Goal: Navigation & Orientation: Find specific page/section

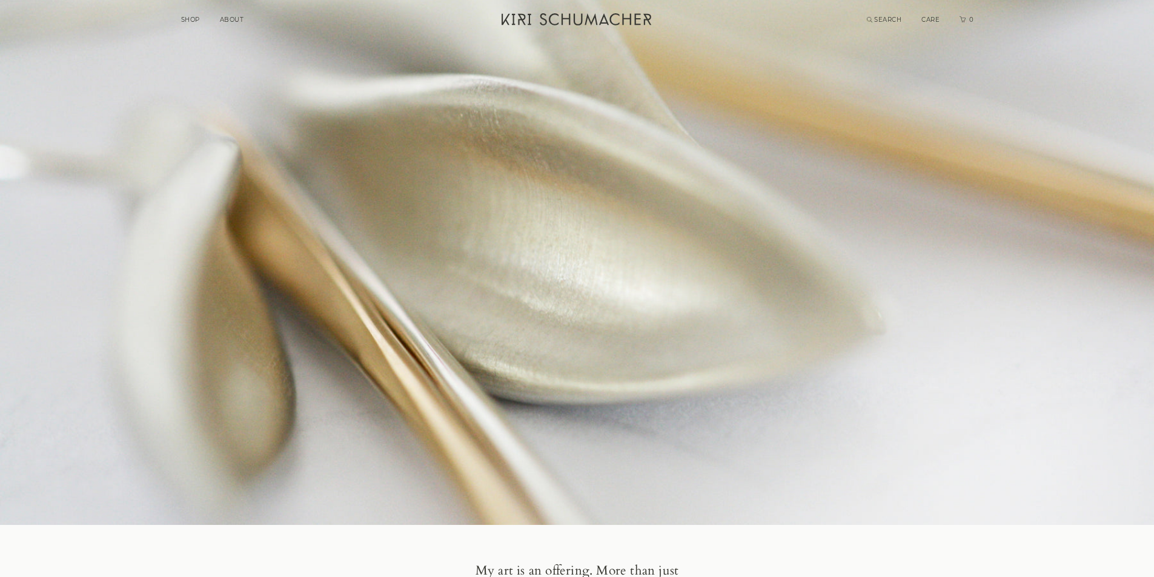
click at [190, 18] on link "SHOP" at bounding box center [190, 20] width 19 height 8
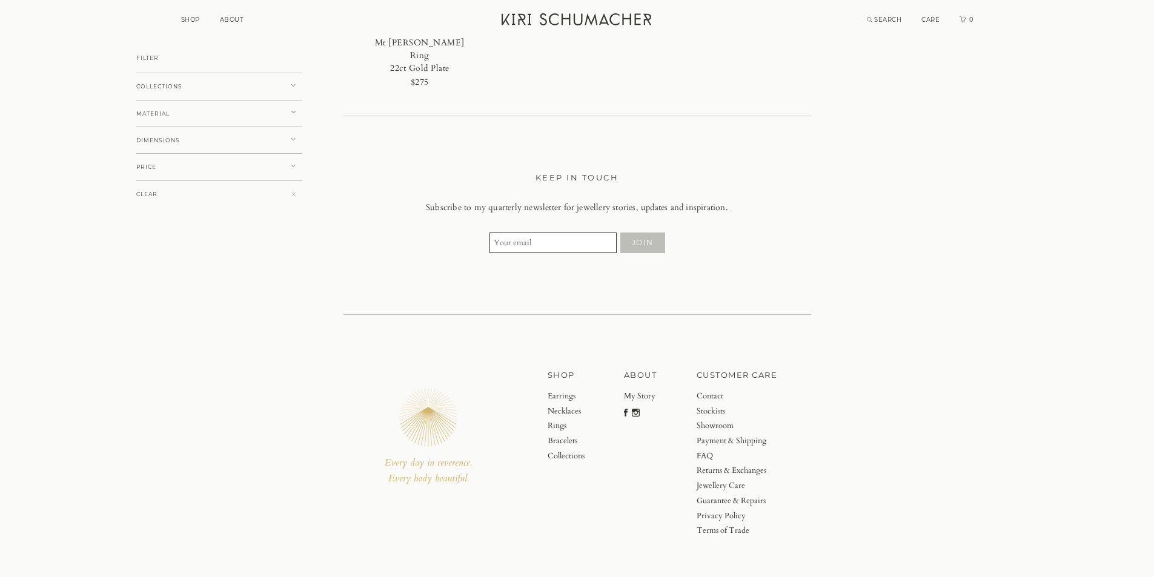
scroll to position [5210, 0]
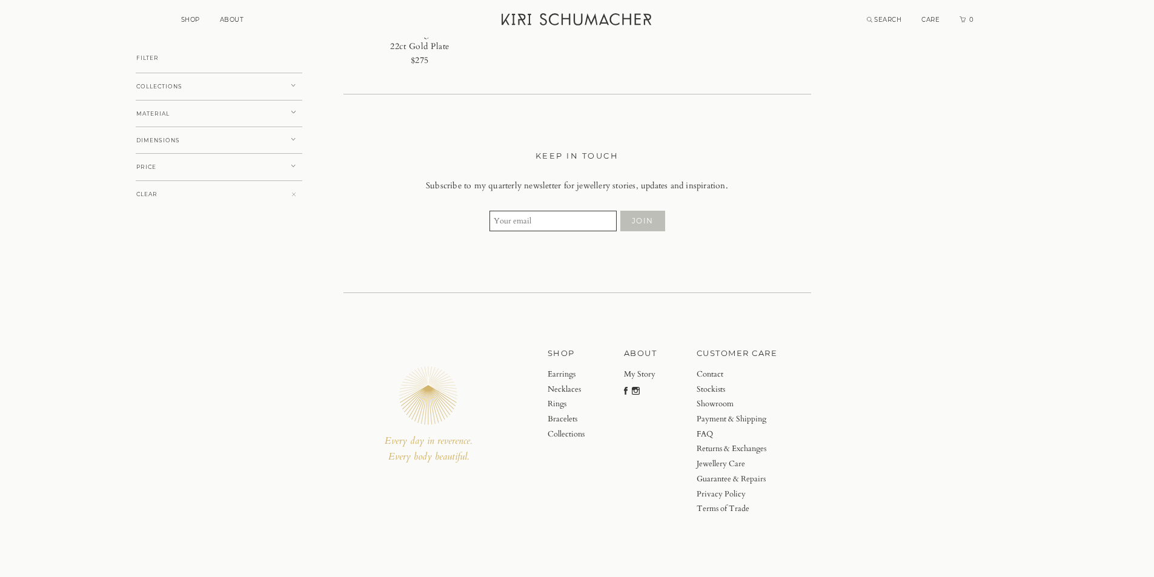
click at [712, 385] on link "Stockists" at bounding box center [737, 389] width 81 height 15
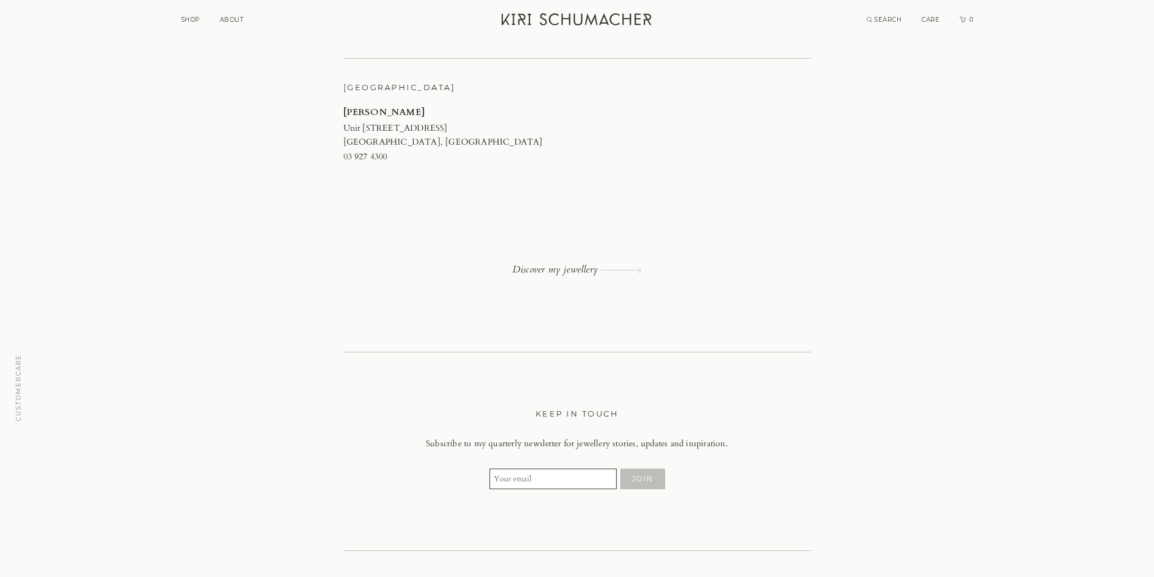
scroll to position [1454, 0]
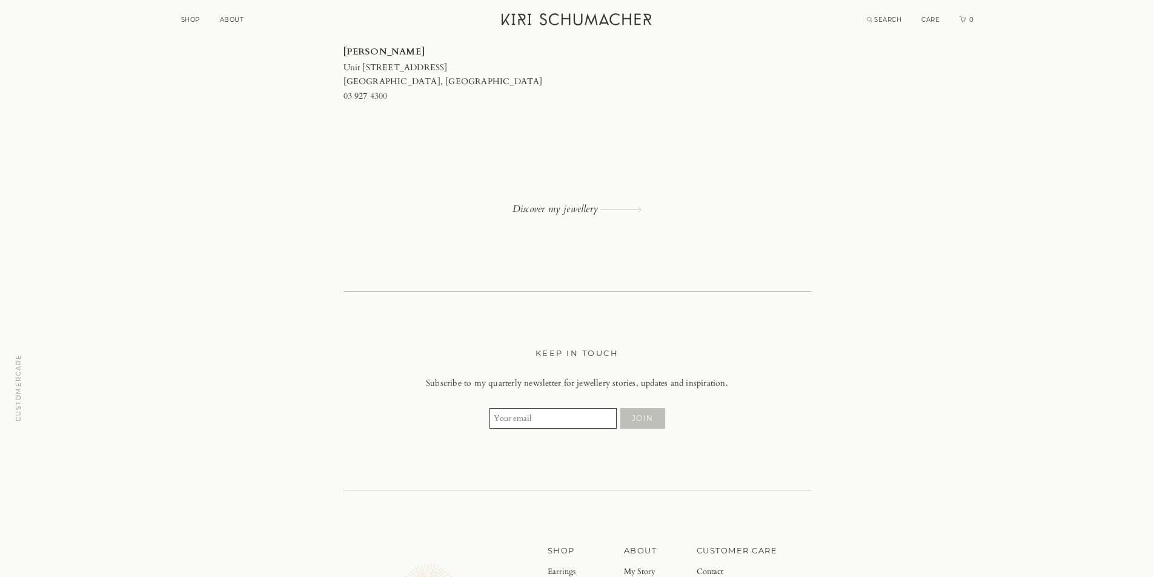
click at [554, 208] on link "Discover my jewellery" at bounding box center [578, 209] width 468 height 11
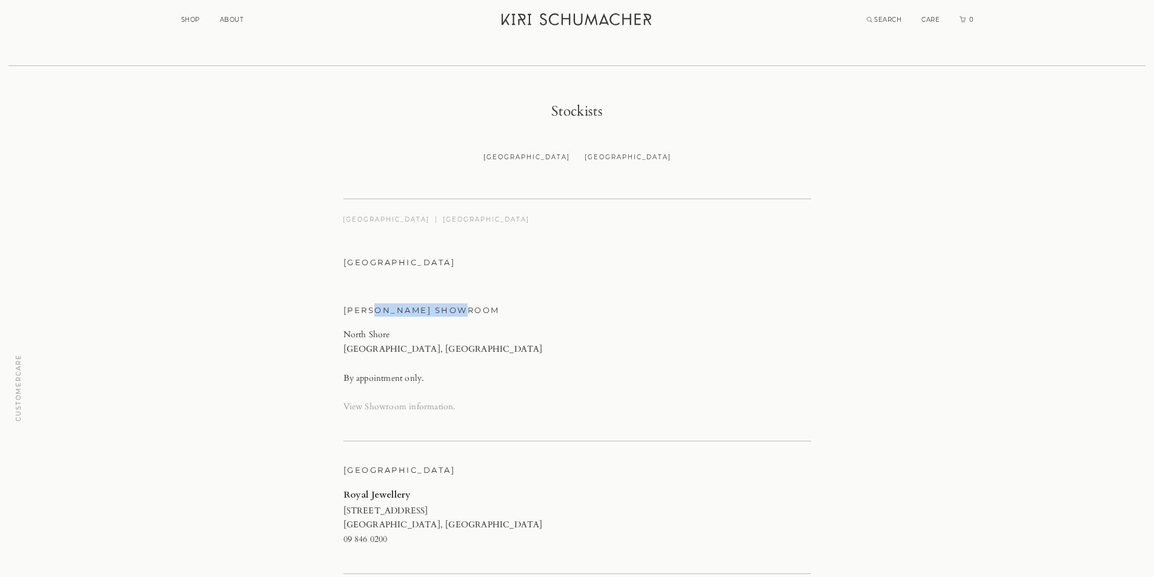
drag, startPoint x: 370, startPoint y: 313, endPoint x: 458, endPoint y: 310, distance: 87.9
click at [460, 309] on h4 "[PERSON_NAME] SHOWROOM" at bounding box center [578, 310] width 468 height 13
click at [449, 314] on h4 "[PERSON_NAME] SHOWROOM" at bounding box center [578, 310] width 468 height 13
